Goal: Task Accomplishment & Management: Manage account settings

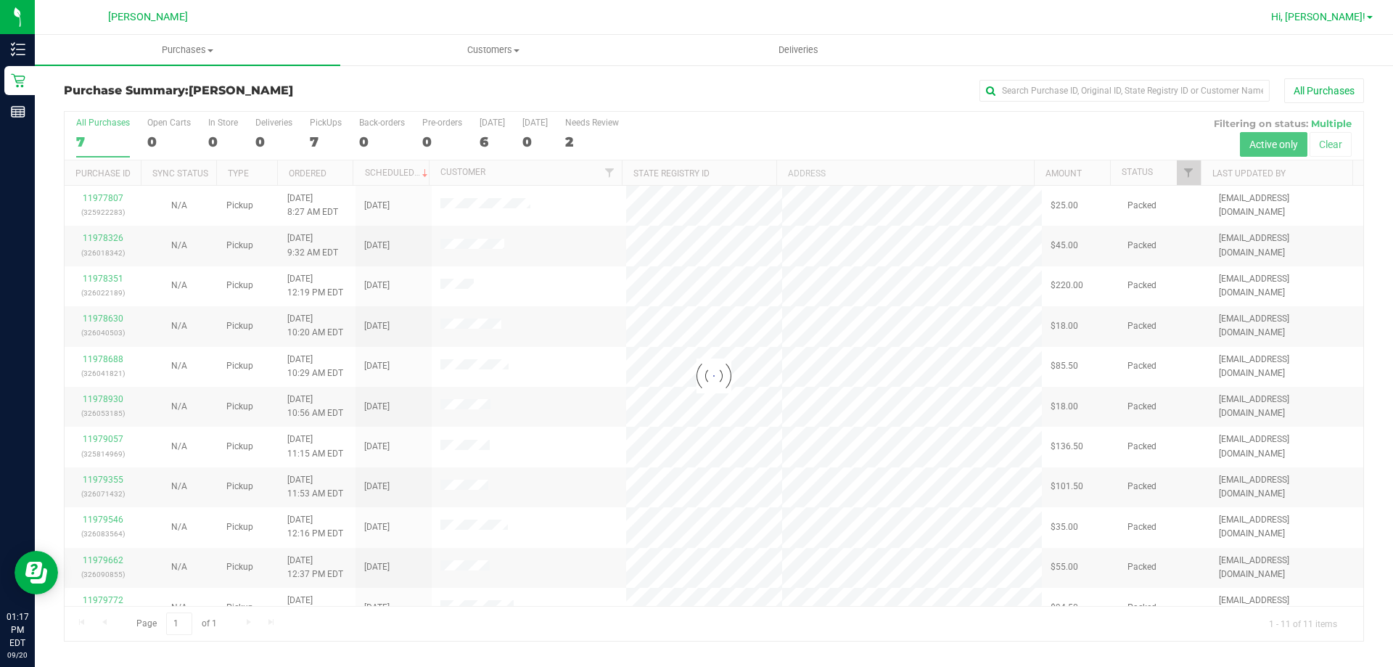
click at [1341, 13] on span "Hi, [PERSON_NAME]!" at bounding box center [1318, 17] width 94 height 12
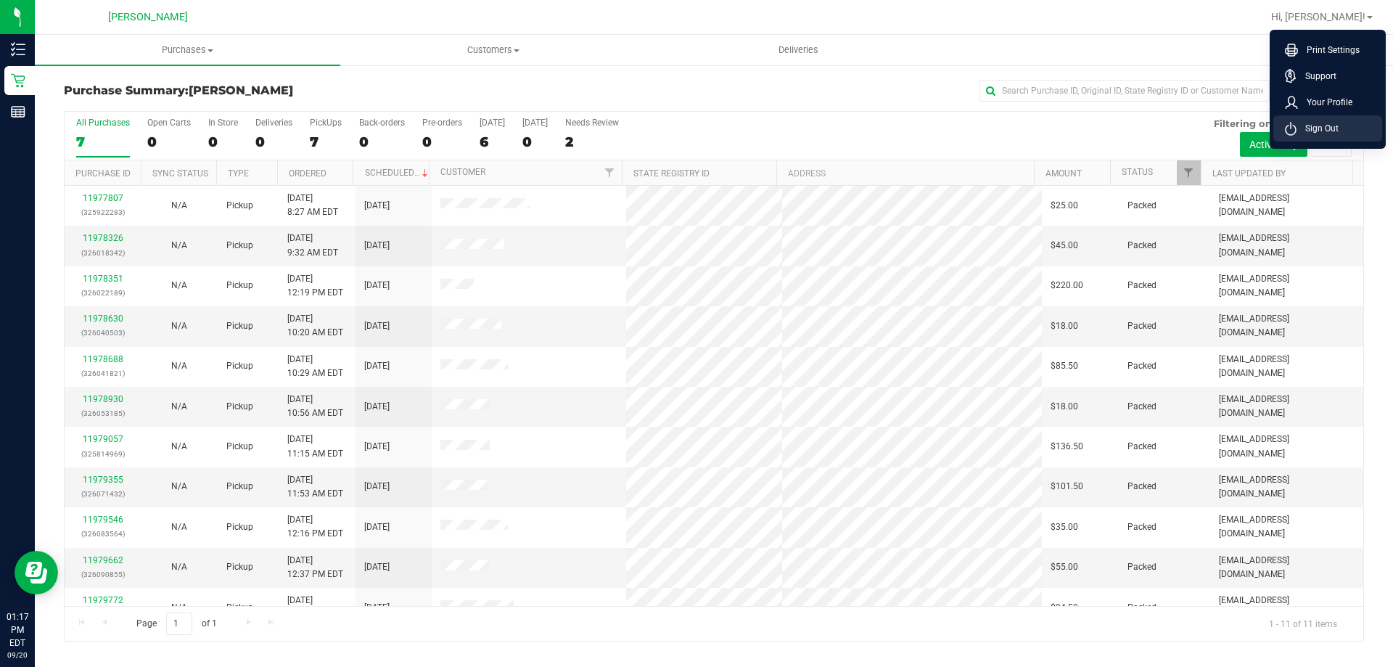
click at [1334, 123] on span "Sign Out" at bounding box center [1317, 128] width 42 height 15
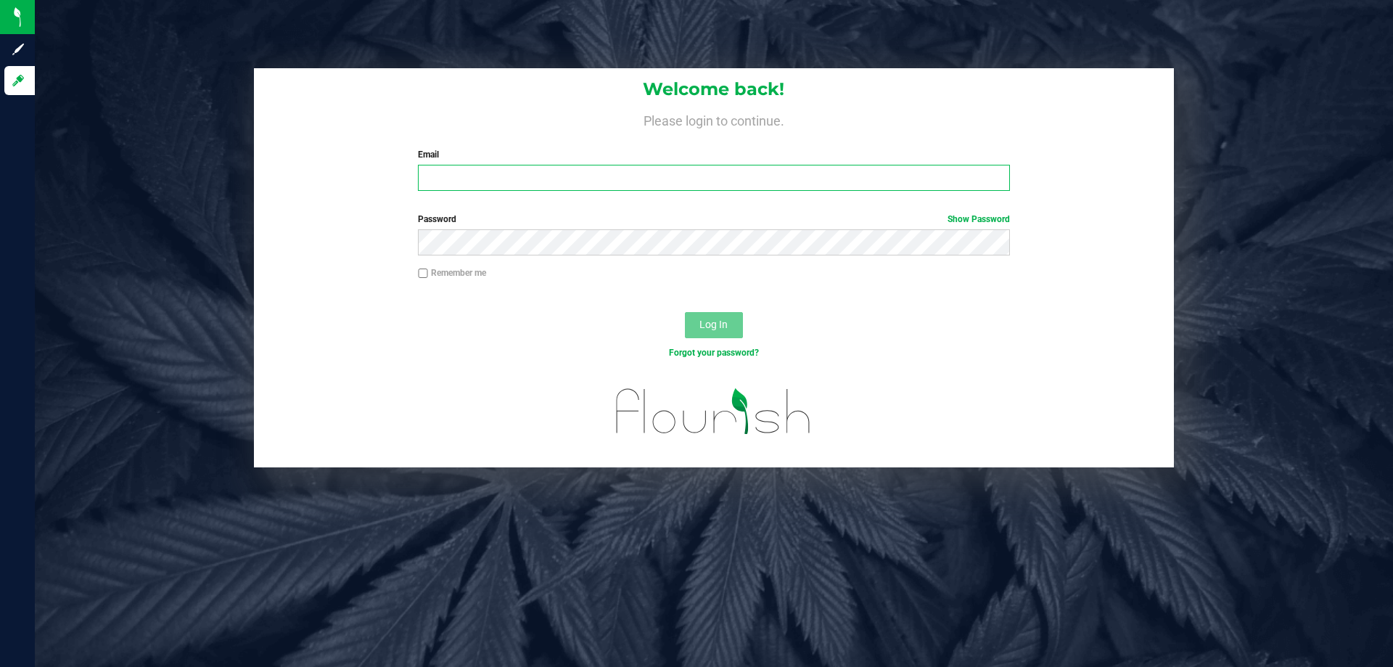
click at [744, 179] on input "Email" at bounding box center [713, 178] width 591 height 26
type input "[EMAIL_ADDRESS][DOMAIN_NAME]"
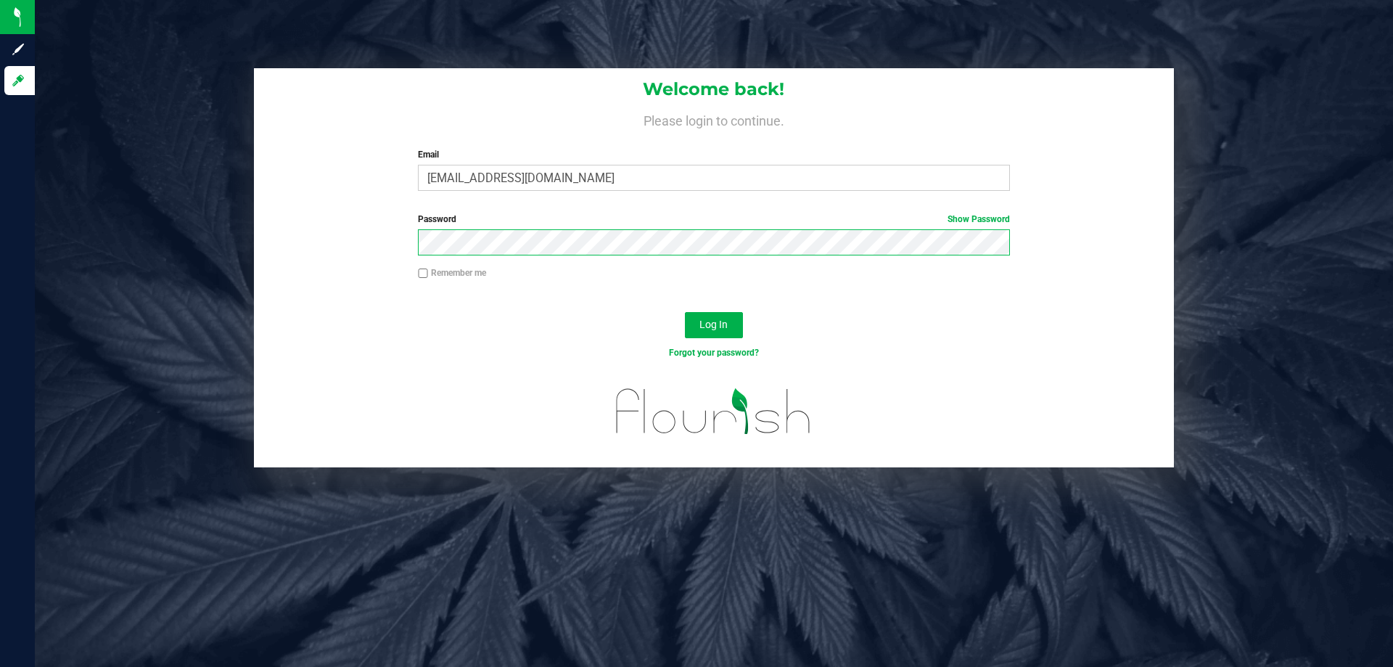
click at [685, 312] on button "Log In" at bounding box center [714, 325] width 58 height 26
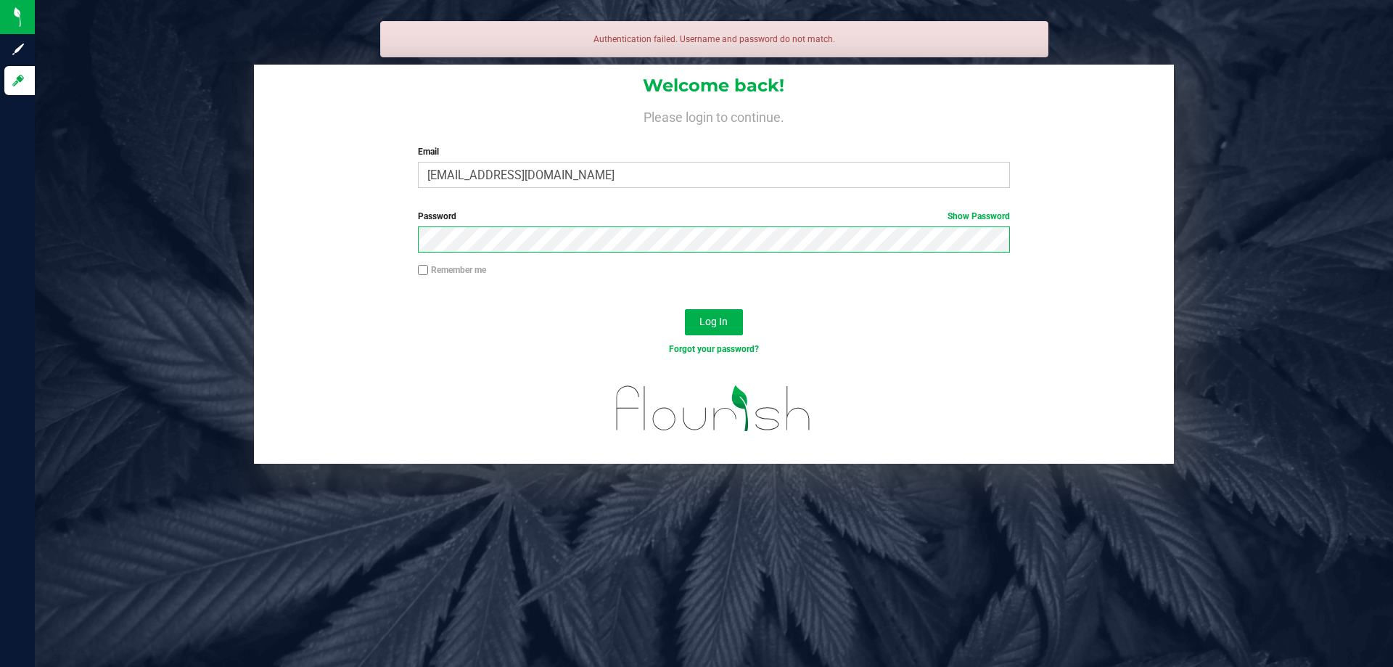
click at [685, 309] on button "Log In" at bounding box center [714, 322] width 58 height 26
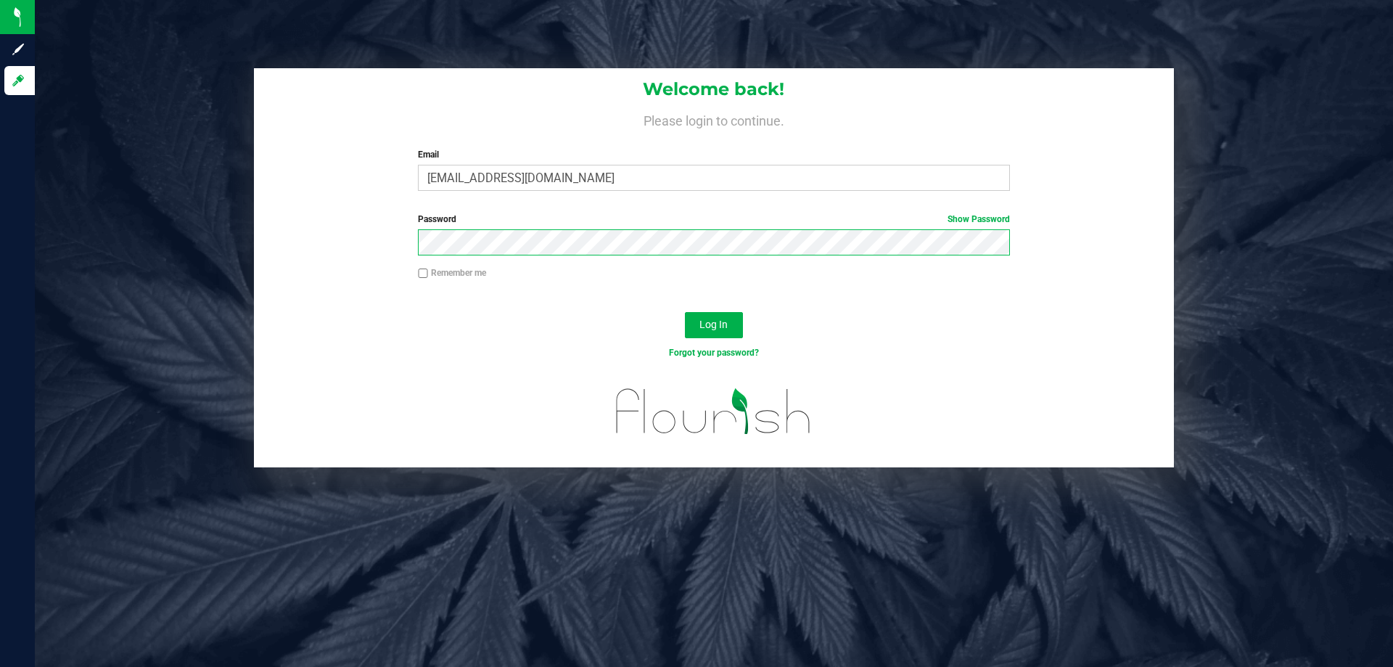
click at [685, 312] on button "Log In" at bounding box center [714, 325] width 58 height 26
